Goal: Book appointment/travel/reservation

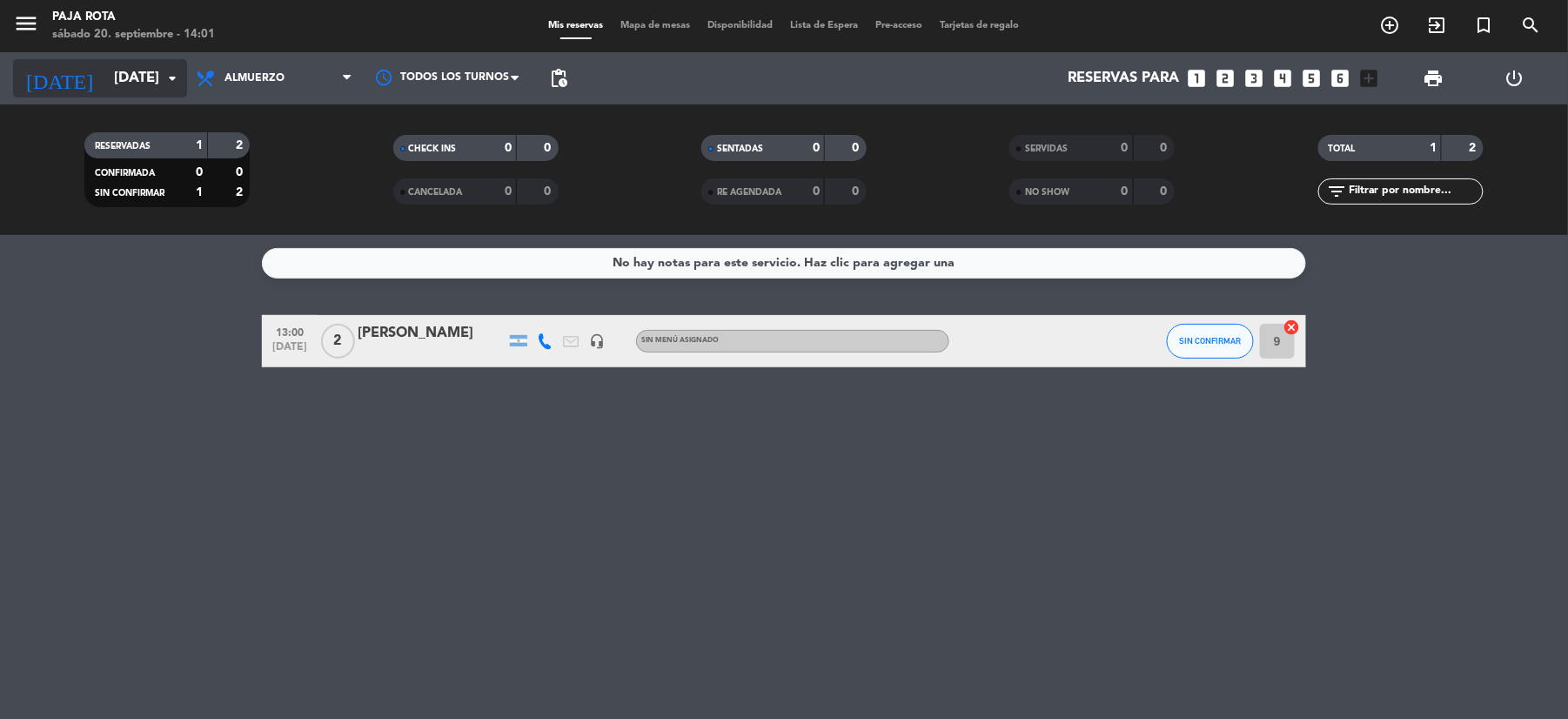
click at [115, 84] on input "[DATE]" at bounding box center [199, 79] width 187 height 34
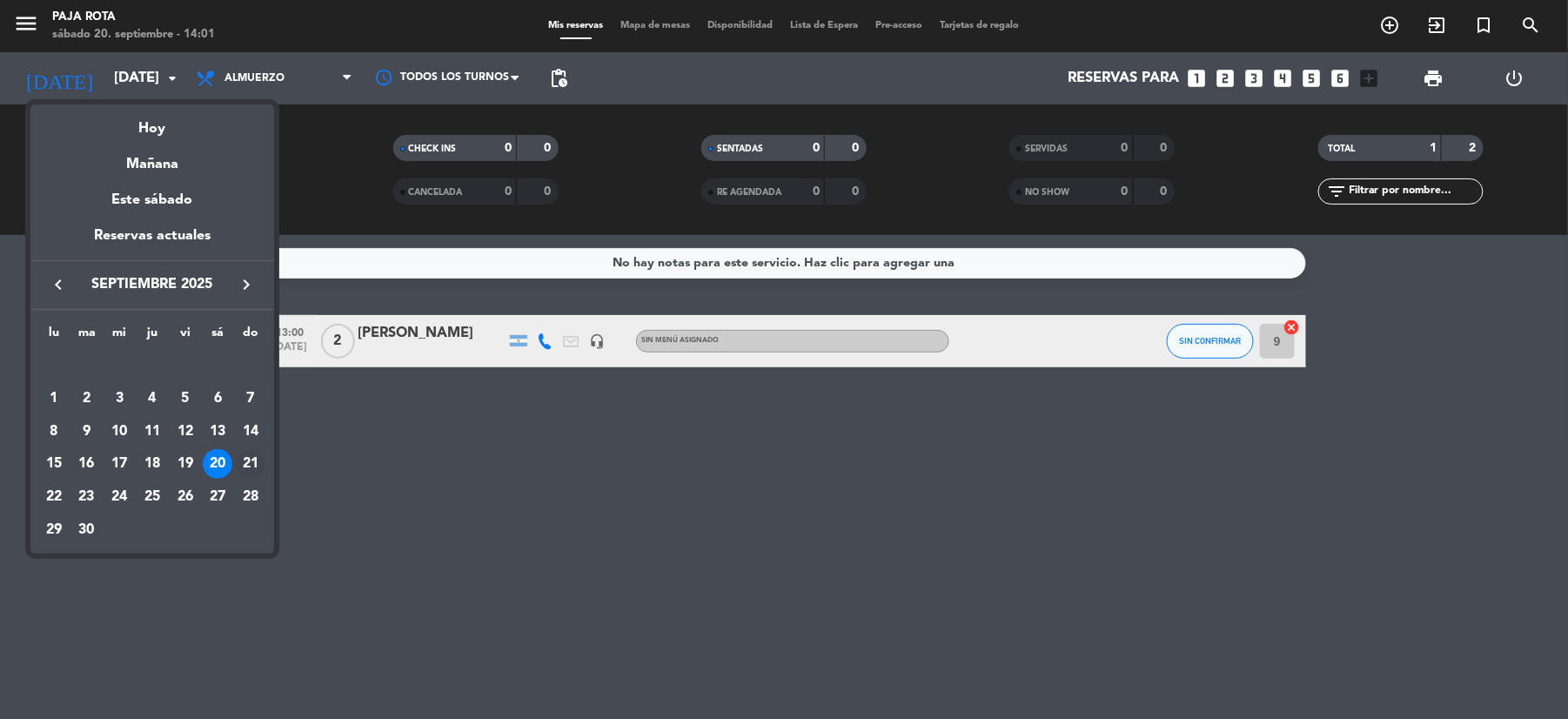
click at [254, 474] on div "21" at bounding box center [251, 464] width 30 height 30
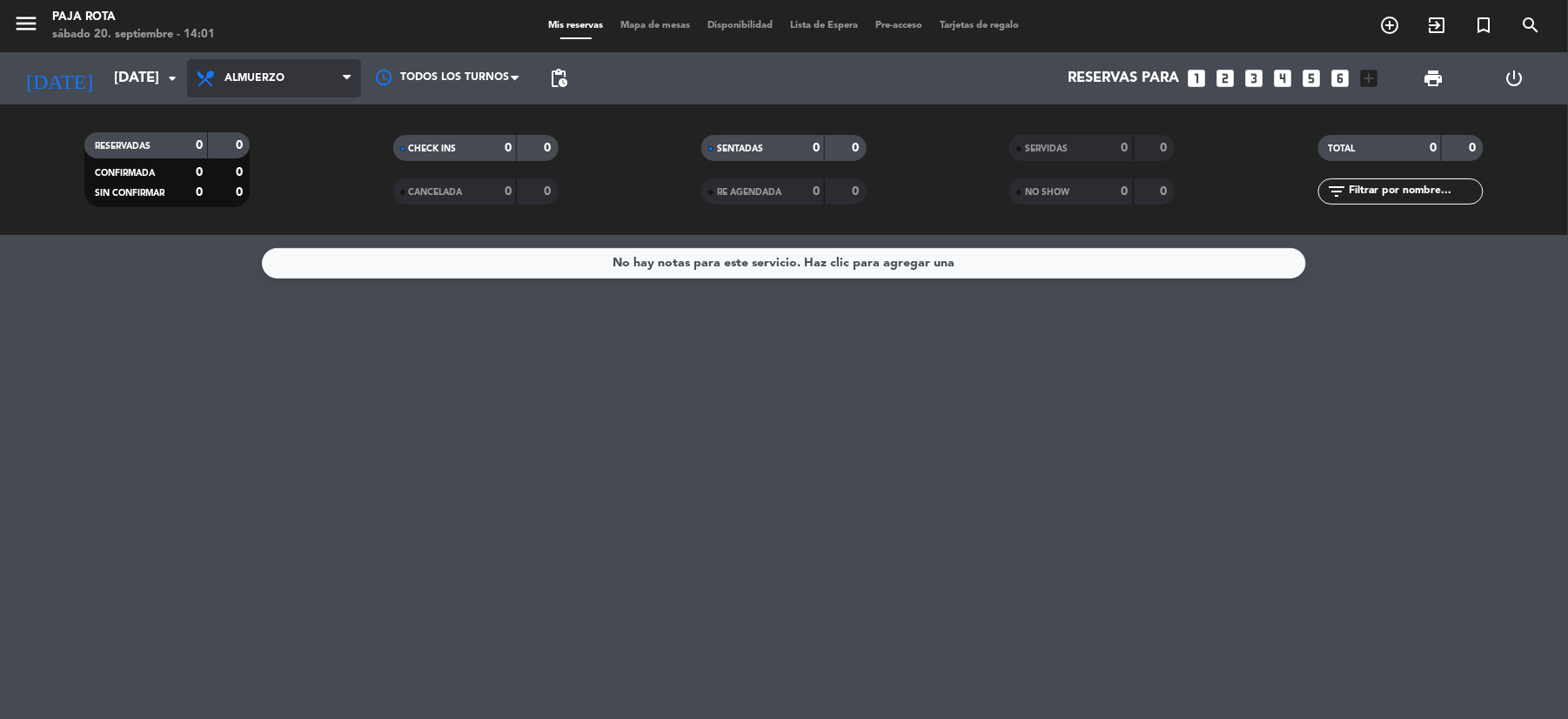
click at [251, 68] on span "Almuerzo" at bounding box center [274, 78] width 174 height 38
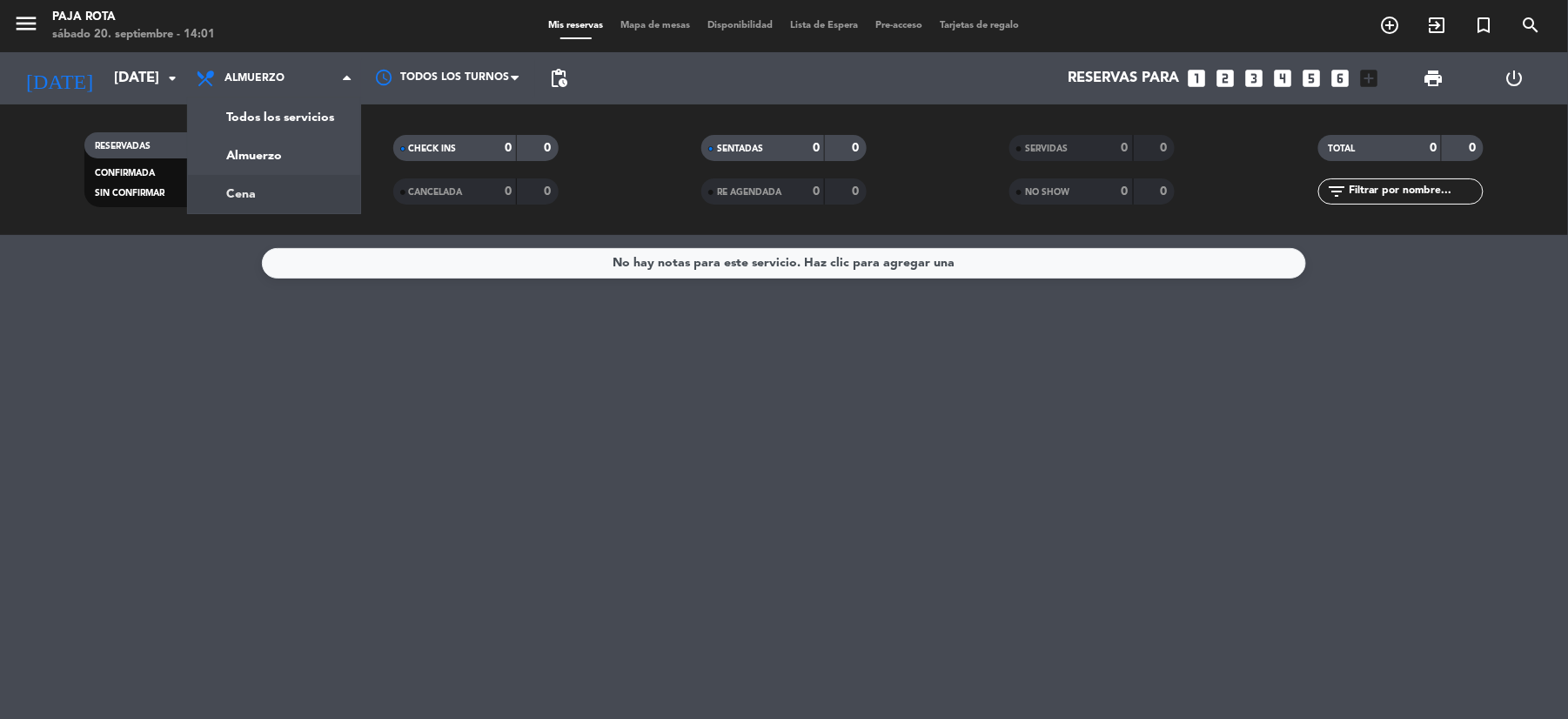
click at [298, 188] on div "menu PAJA ROTA [DATE] 20. septiembre - 14:01 Mis reservas Mapa de mesas Disponi…" at bounding box center [784, 117] width 1568 height 235
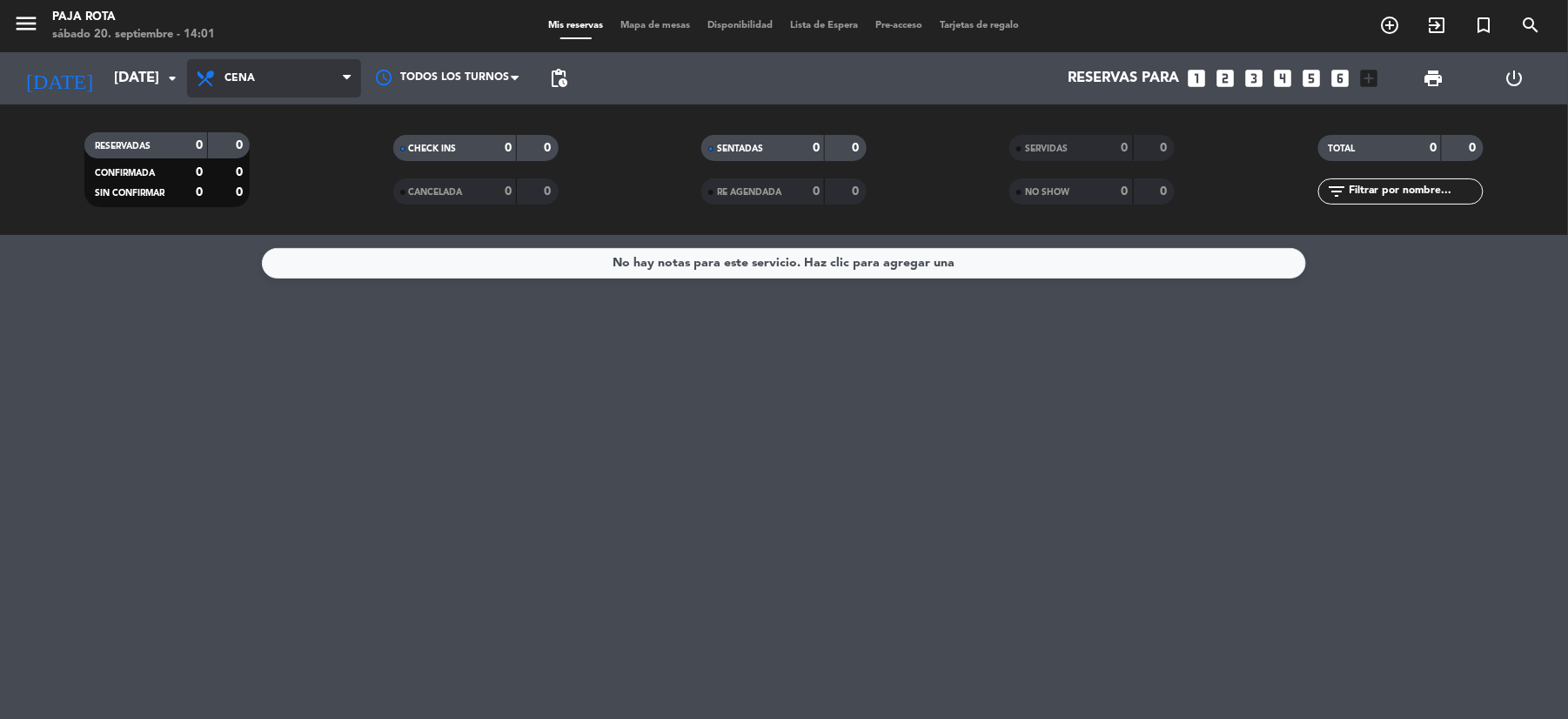
click at [297, 75] on span "Cena" at bounding box center [274, 78] width 174 height 38
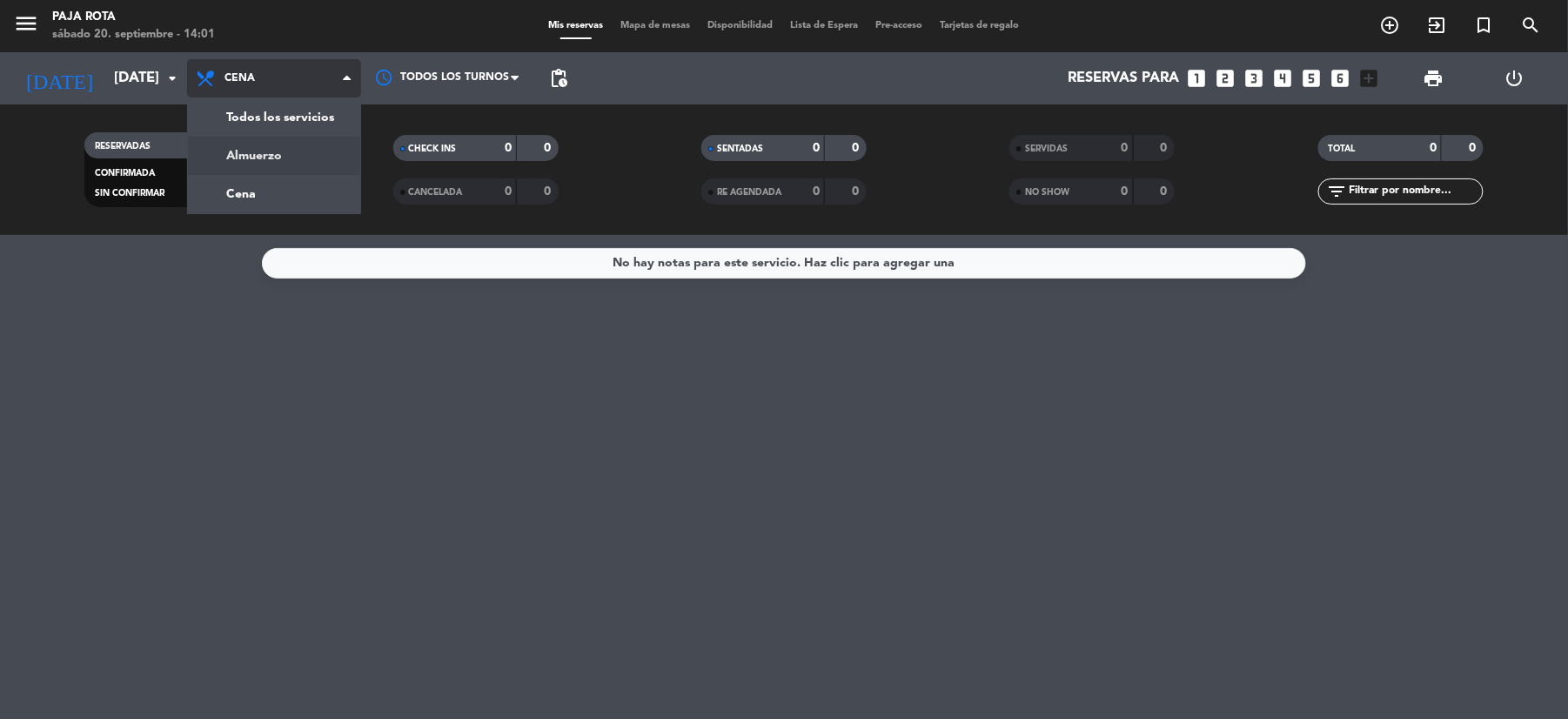
click at [283, 151] on div "menu PAJA ROTA [DATE] 20. septiembre - 14:01 Mis reservas Mapa de mesas Disponi…" at bounding box center [784, 117] width 1568 height 235
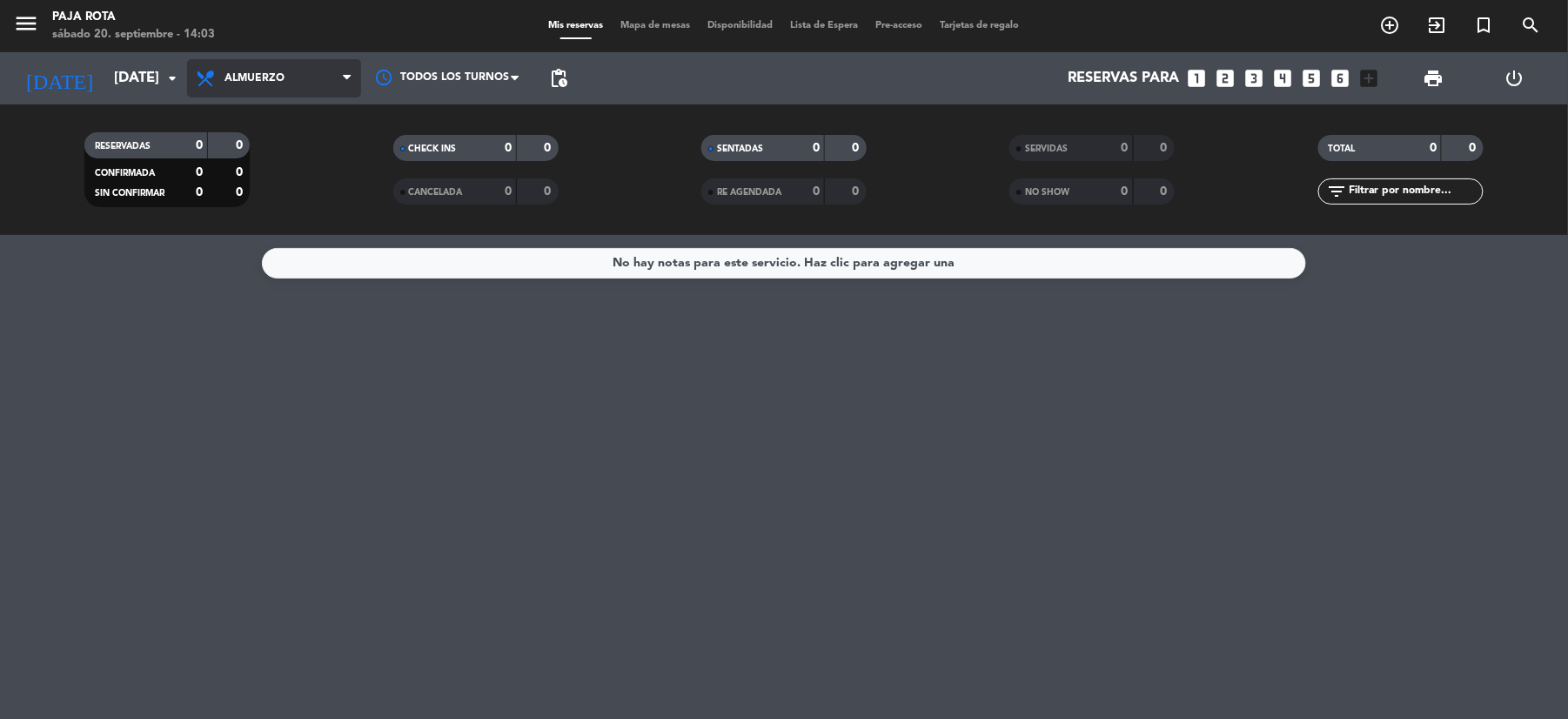
click at [329, 66] on span "Almuerzo" at bounding box center [274, 78] width 174 height 38
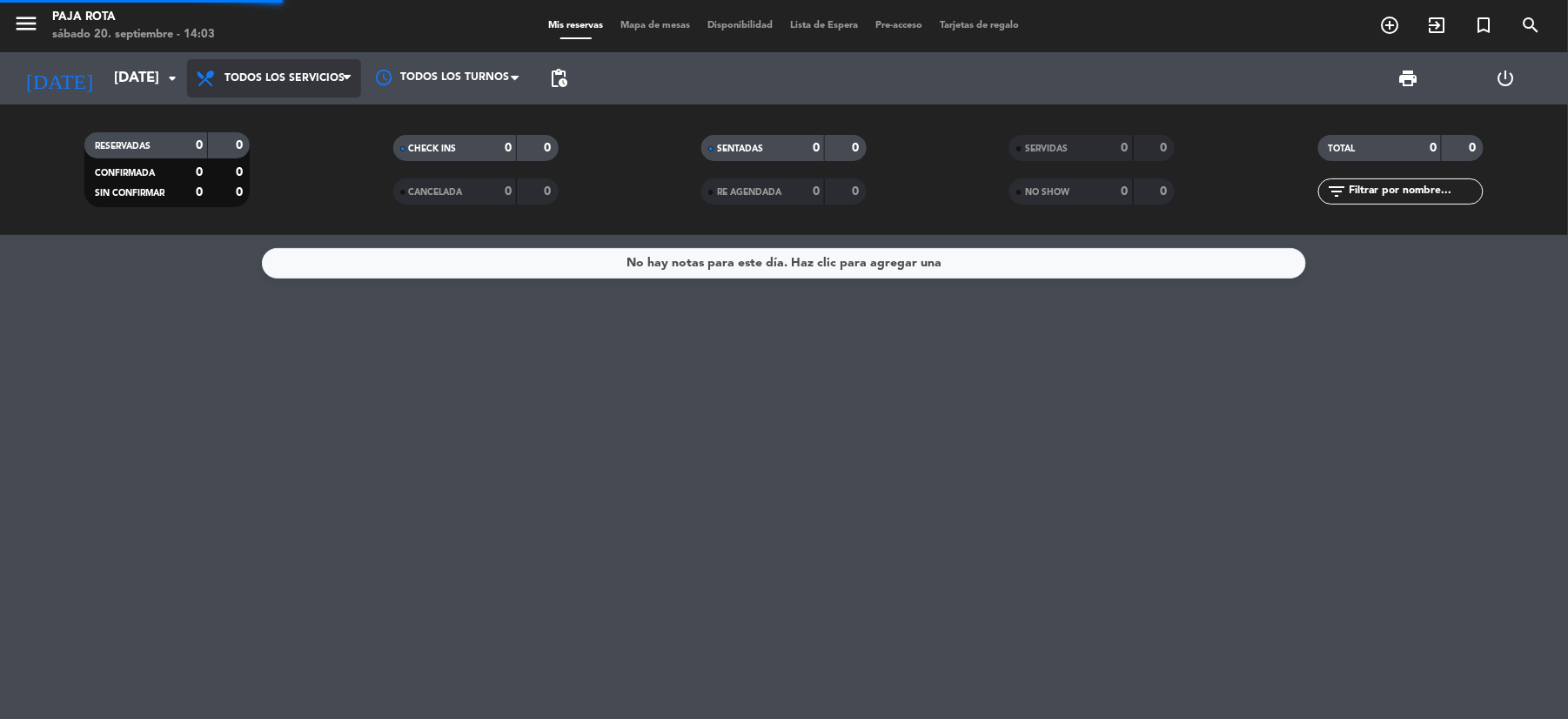
click at [320, 118] on div "menu PAJA ROTA [DATE] 20. septiembre - 14:03 Mis reservas Mapa de mesas Disponi…" at bounding box center [784, 117] width 1568 height 235
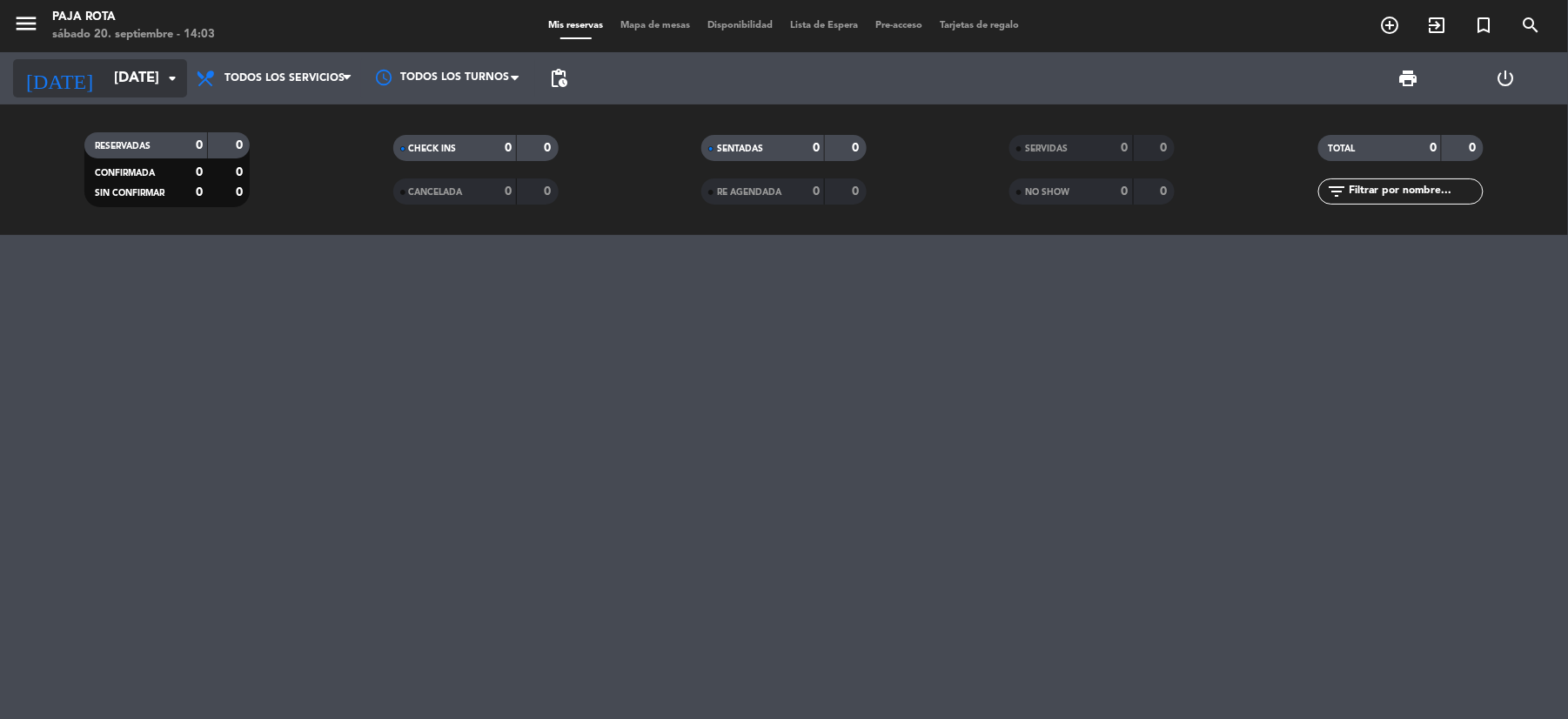
click at [153, 81] on input "[DATE]" at bounding box center [199, 79] width 187 height 34
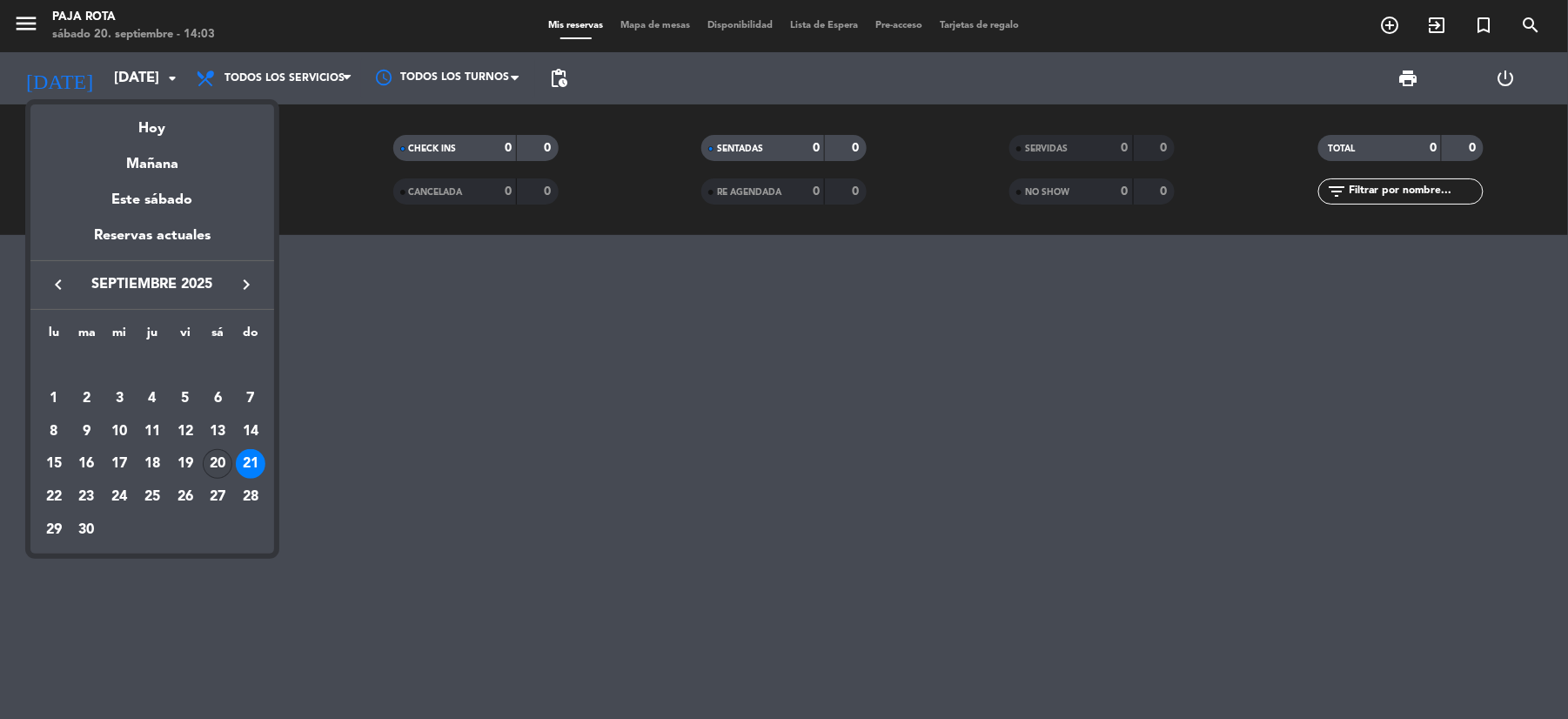
click at [221, 461] on div "20" at bounding box center [218, 464] width 30 height 30
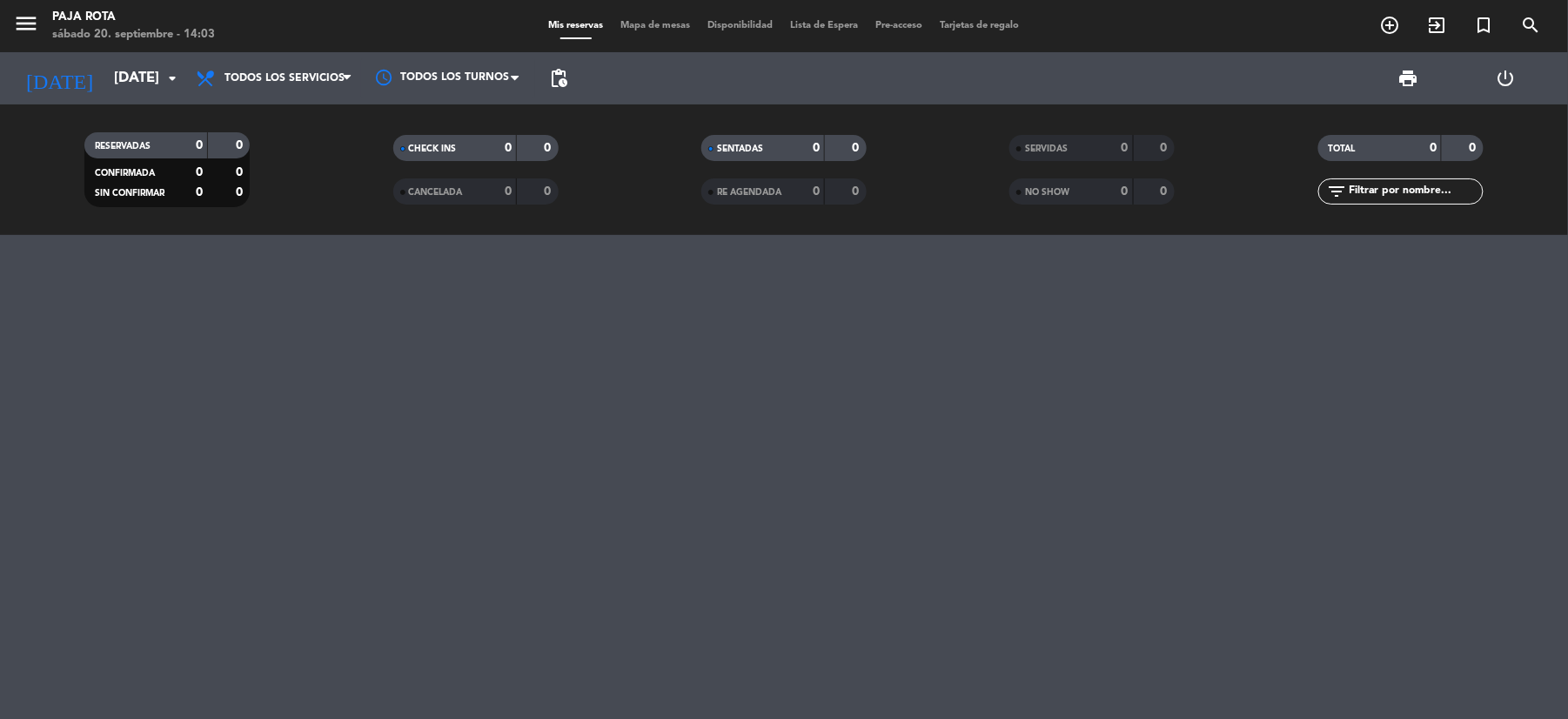
type input "[DATE]"
